Goal: Communication & Community: Ask a question

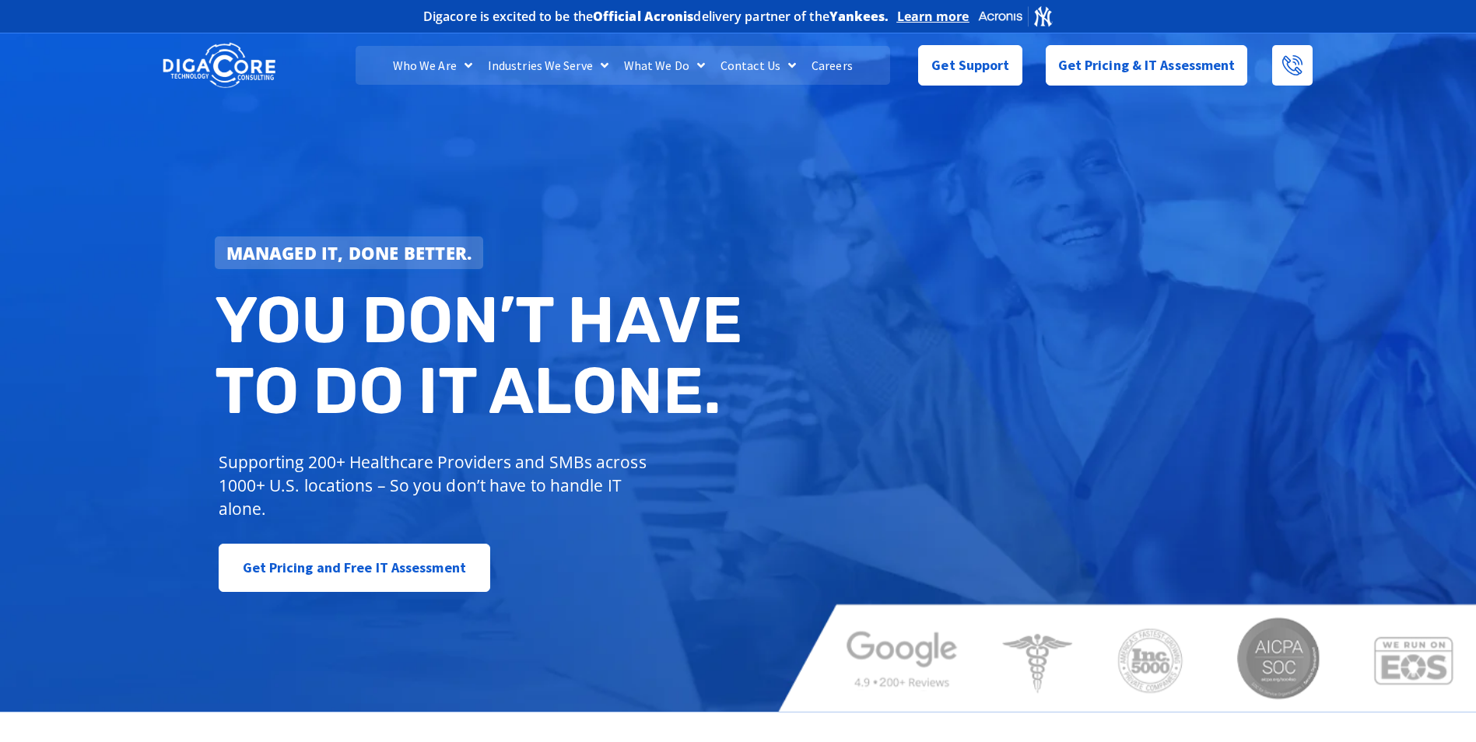
drag, startPoint x: 1044, startPoint y: 286, endPoint x: 1052, endPoint y: 283, distance: 8.1
click at [1052, 283] on div "Managed IT, done better. You don’t have to do IT alone. Supporting 200+ Healthc…" at bounding box center [738, 371] width 1476 height 683
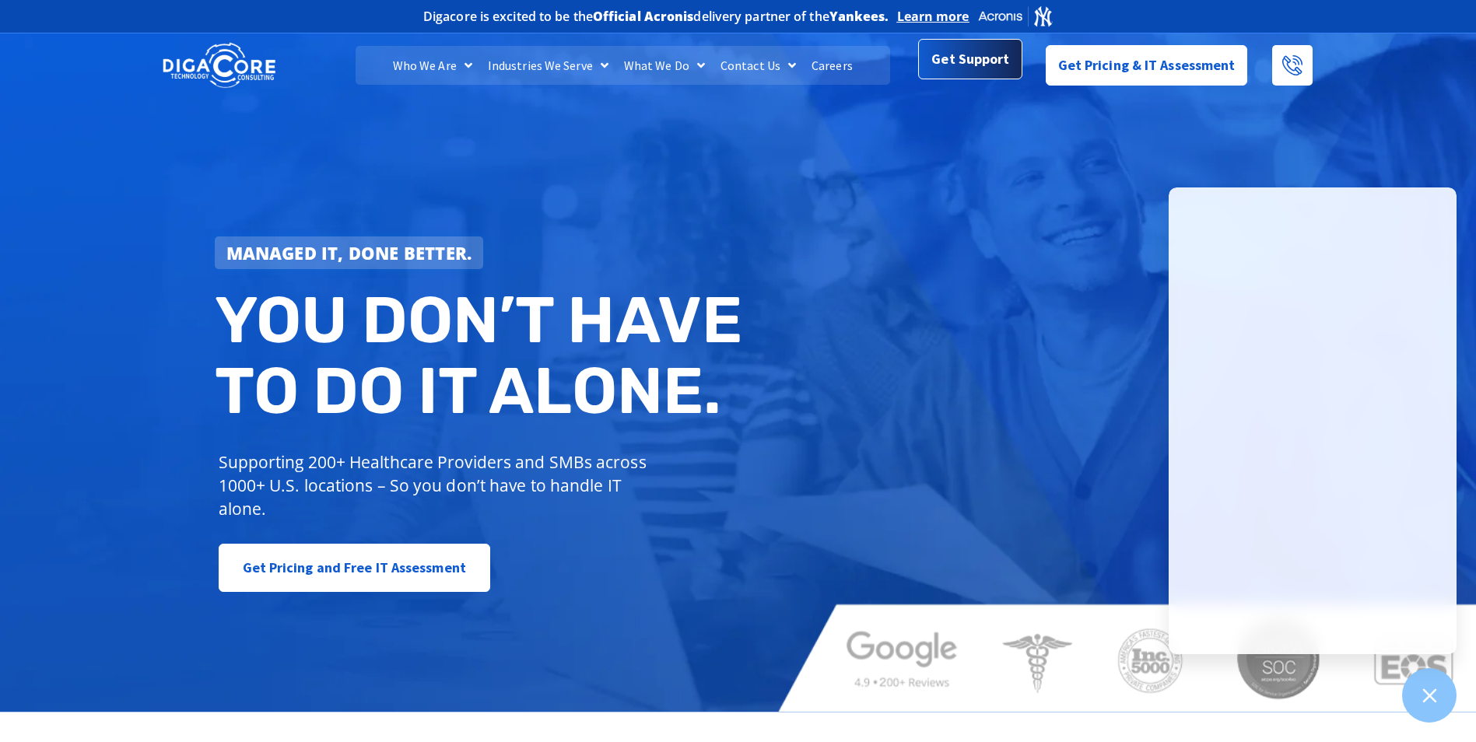
click at [1013, 75] on link "Get Support" at bounding box center [970, 61] width 104 height 40
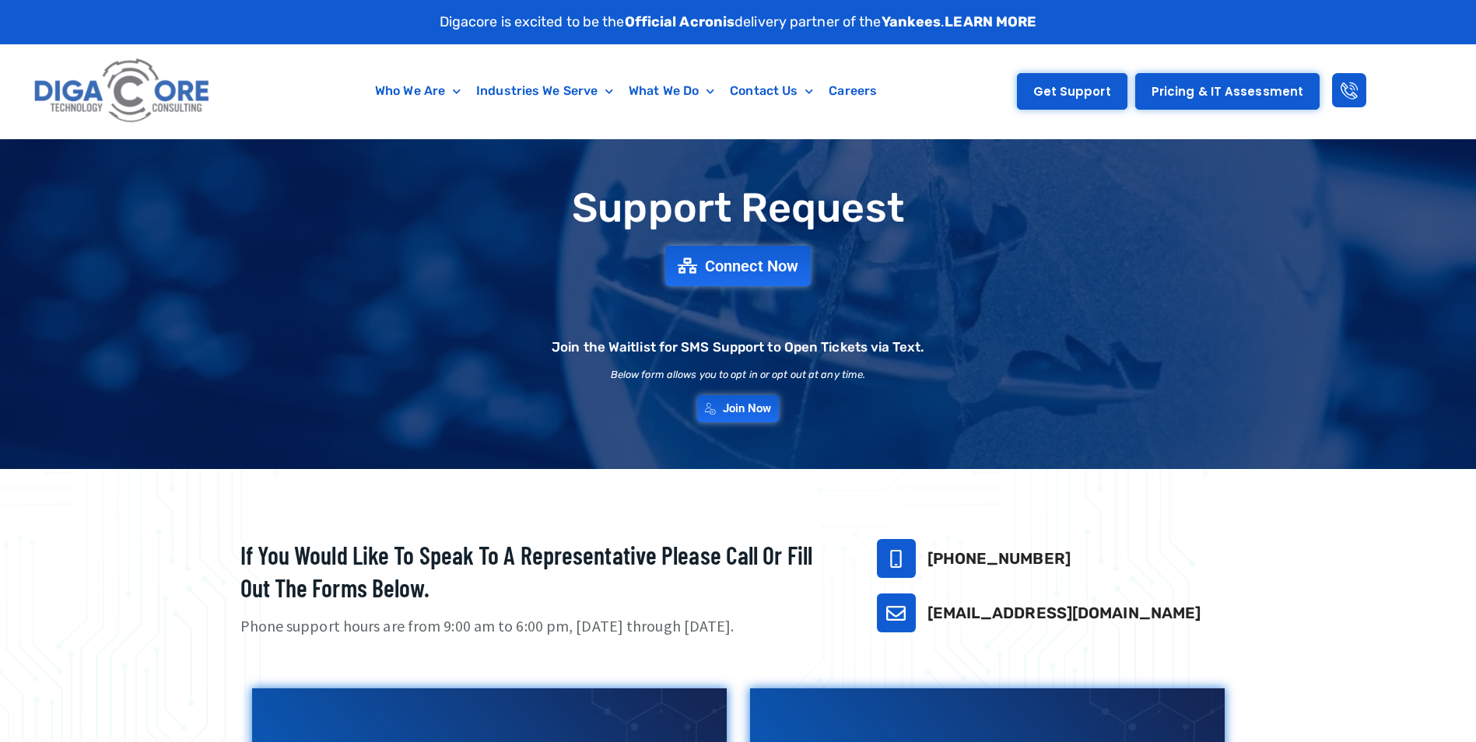
click at [1102, 100] on link "Get Support" at bounding box center [1072, 91] width 111 height 37
click at [1097, 91] on span "Get Support" at bounding box center [1073, 92] width 78 height 12
